Goal: Task Accomplishment & Management: Complete application form

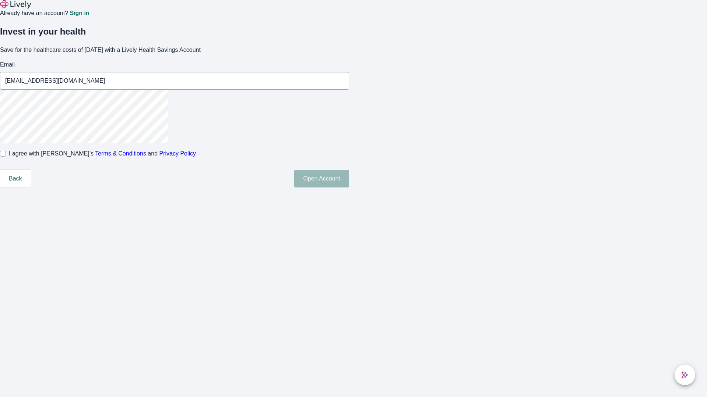
click at [6, 157] on input "I agree with Lively’s Terms & Conditions and Privacy Policy" at bounding box center [3, 154] width 6 height 6
checkbox input "true"
click at [349, 188] on button "Open Account" at bounding box center [321, 179] width 55 height 18
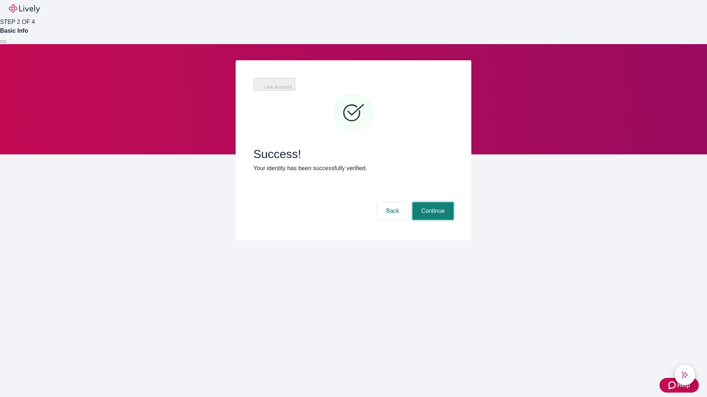
click at [432, 202] on button "Continue" at bounding box center [432, 211] width 41 height 18
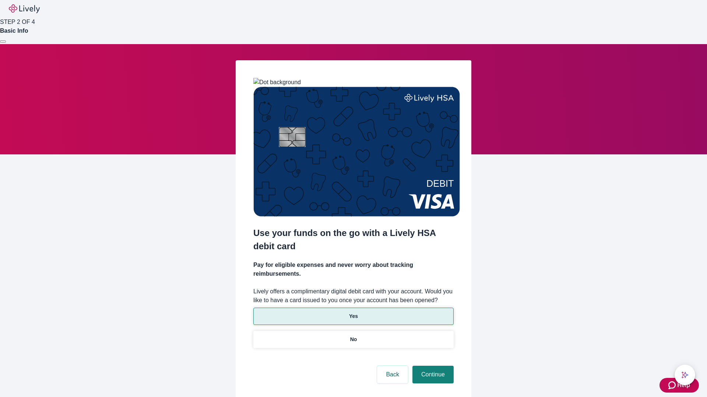
click at [353, 313] on p "Yes" at bounding box center [353, 317] width 9 height 8
click at [432, 366] on button "Continue" at bounding box center [432, 375] width 41 height 18
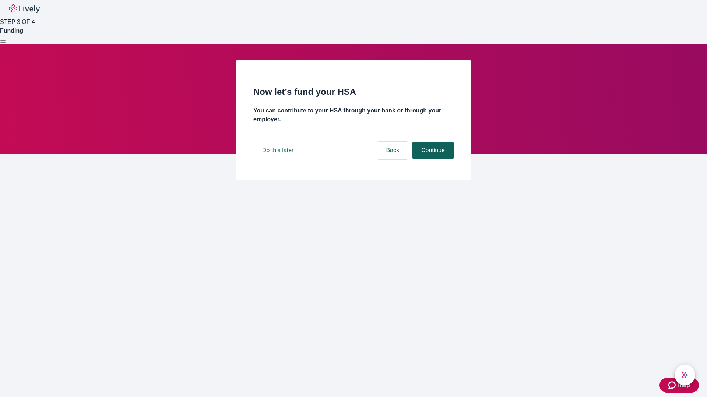
click at [432, 159] on button "Continue" at bounding box center [432, 151] width 41 height 18
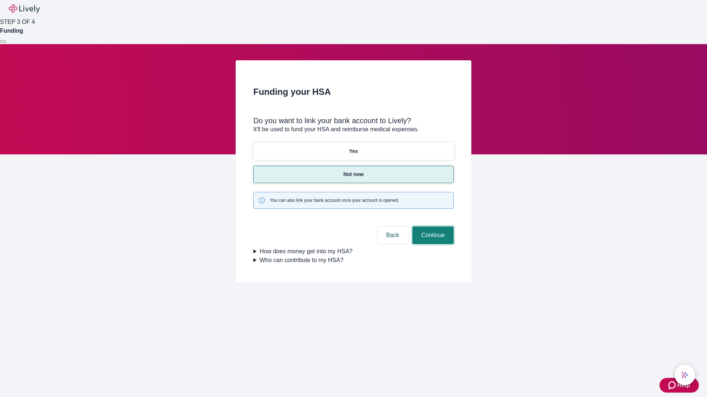
click at [432, 227] on button "Continue" at bounding box center [432, 236] width 41 height 18
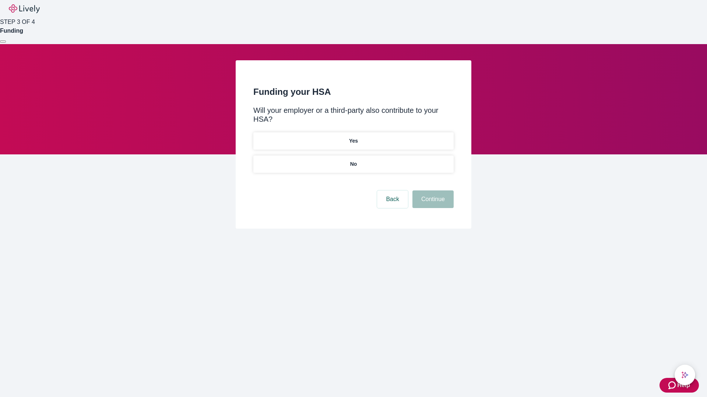
click at [353, 160] on p "No" at bounding box center [353, 164] width 7 height 8
click at [432, 191] on button "Continue" at bounding box center [432, 200] width 41 height 18
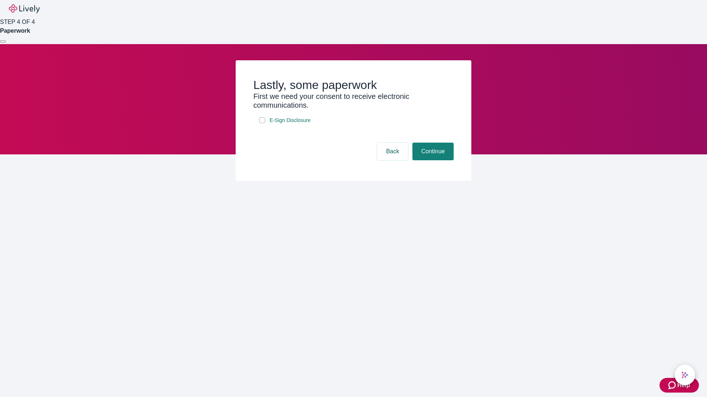
click at [262, 123] on input "E-Sign Disclosure" at bounding box center [262, 120] width 6 height 6
checkbox input "true"
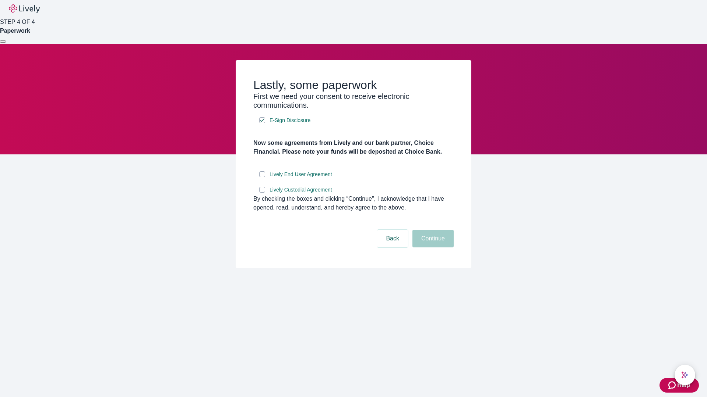
click at [262, 177] on input "Lively End User Agreement" at bounding box center [262, 174] width 6 height 6
checkbox input "true"
click at [262, 193] on input "Lively Custodial Agreement" at bounding box center [262, 190] width 6 height 6
checkbox input "true"
click at [432, 248] on button "Continue" at bounding box center [432, 239] width 41 height 18
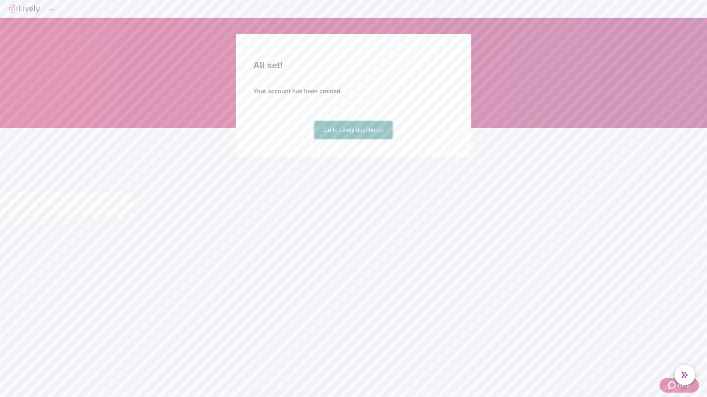
click at [353, 139] on link "Go to Lively dashboard" at bounding box center [353, 130] width 78 height 18
